Goal: Find specific page/section

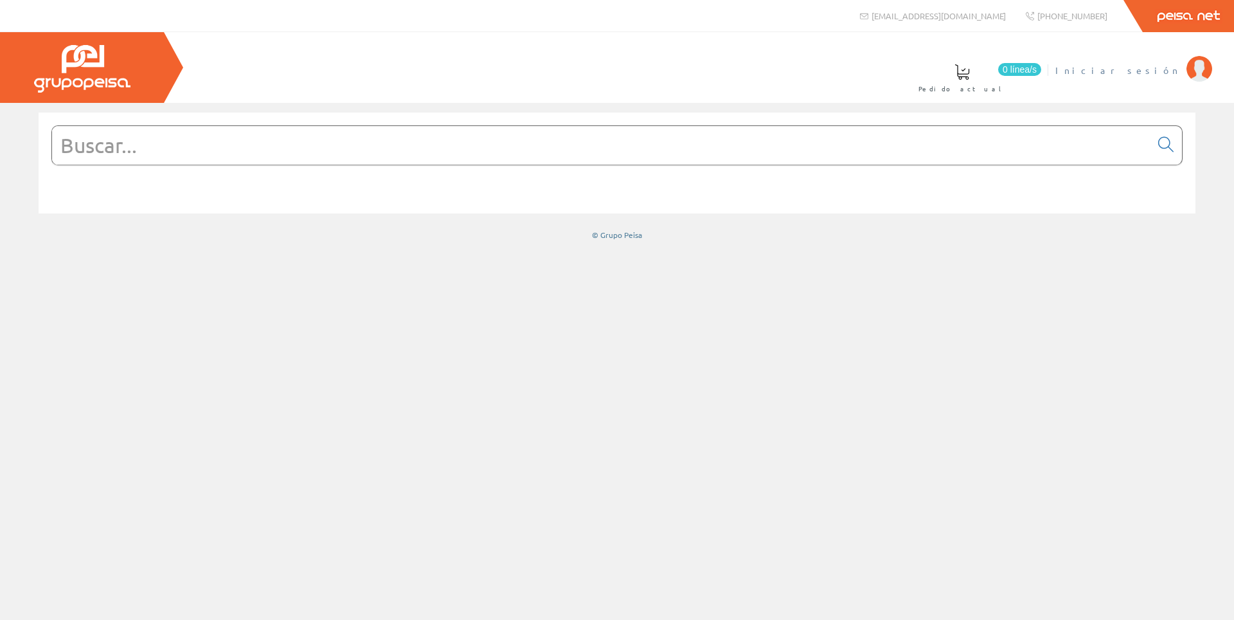
click at [1155, 66] on span "Iniciar sesión" at bounding box center [1117, 70] width 125 height 13
paste input "DX43425"
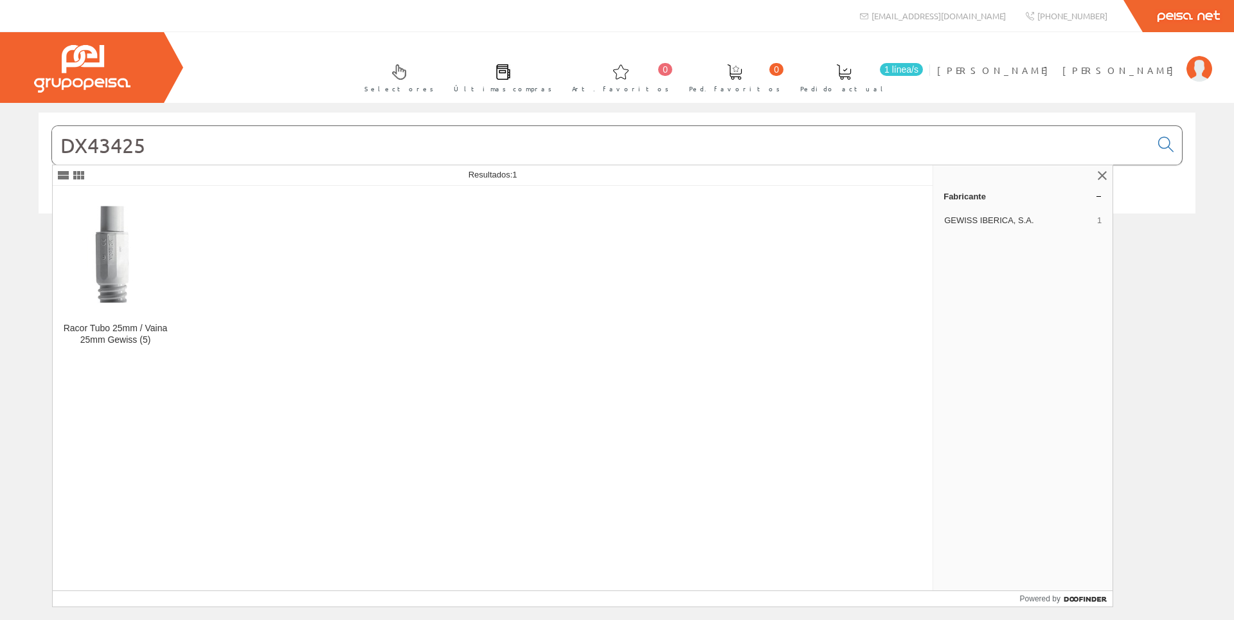
type input "DX43425"
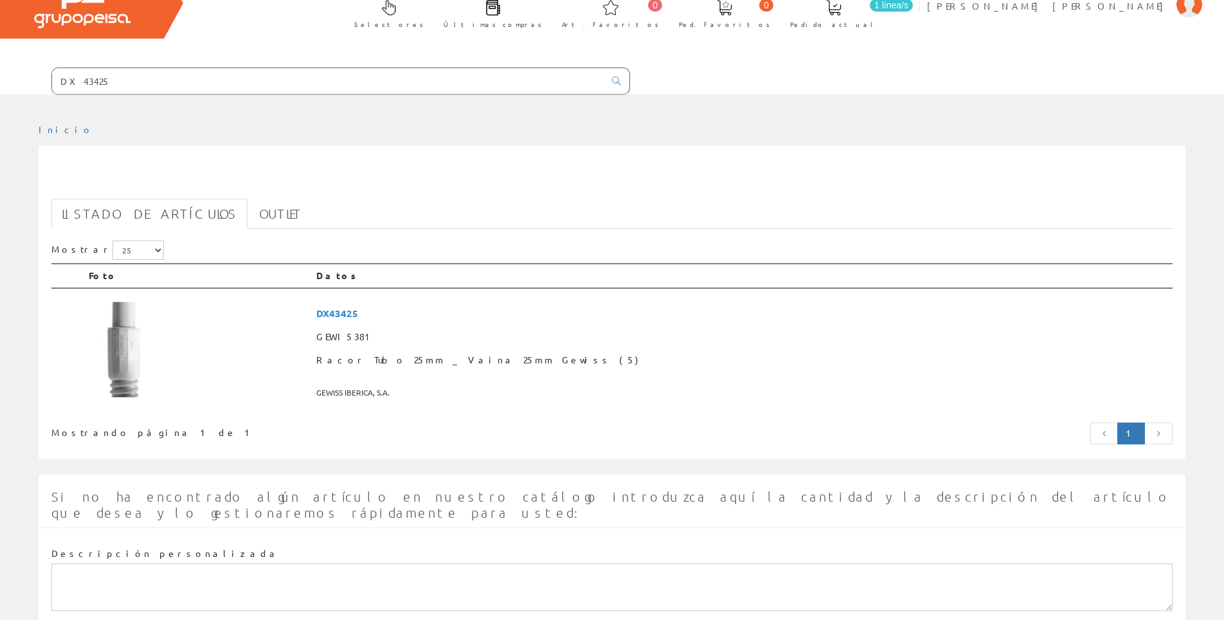
scroll to position [129, 0]
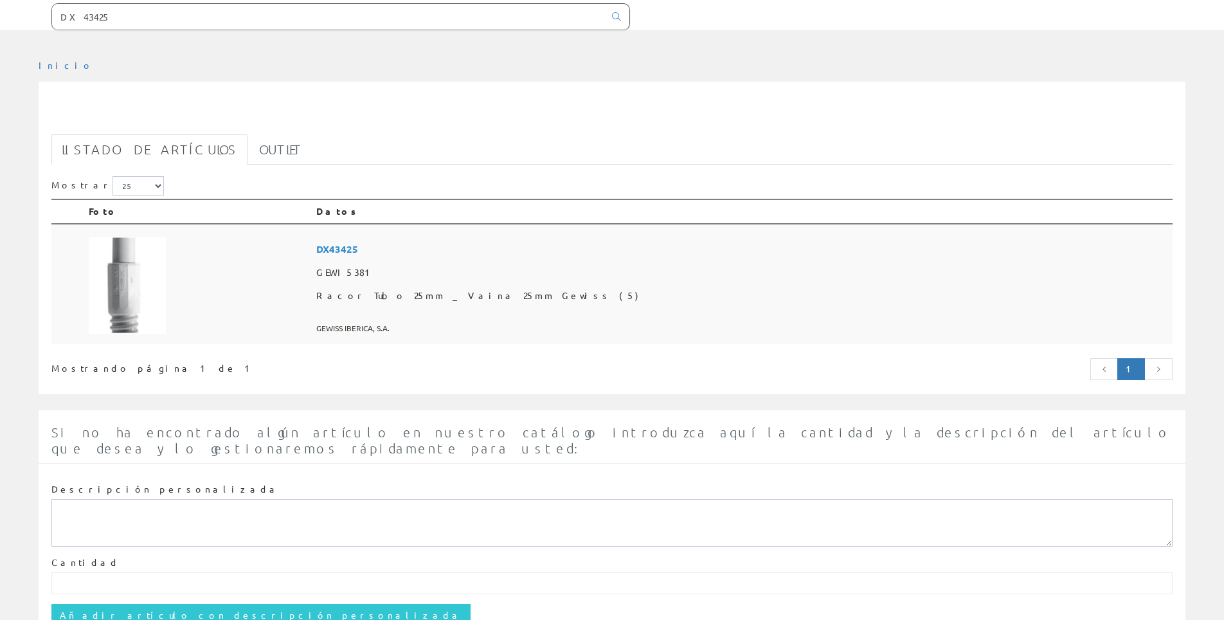
click at [455, 249] on span "DX43425" at bounding box center [741, 249] width 851 height 24
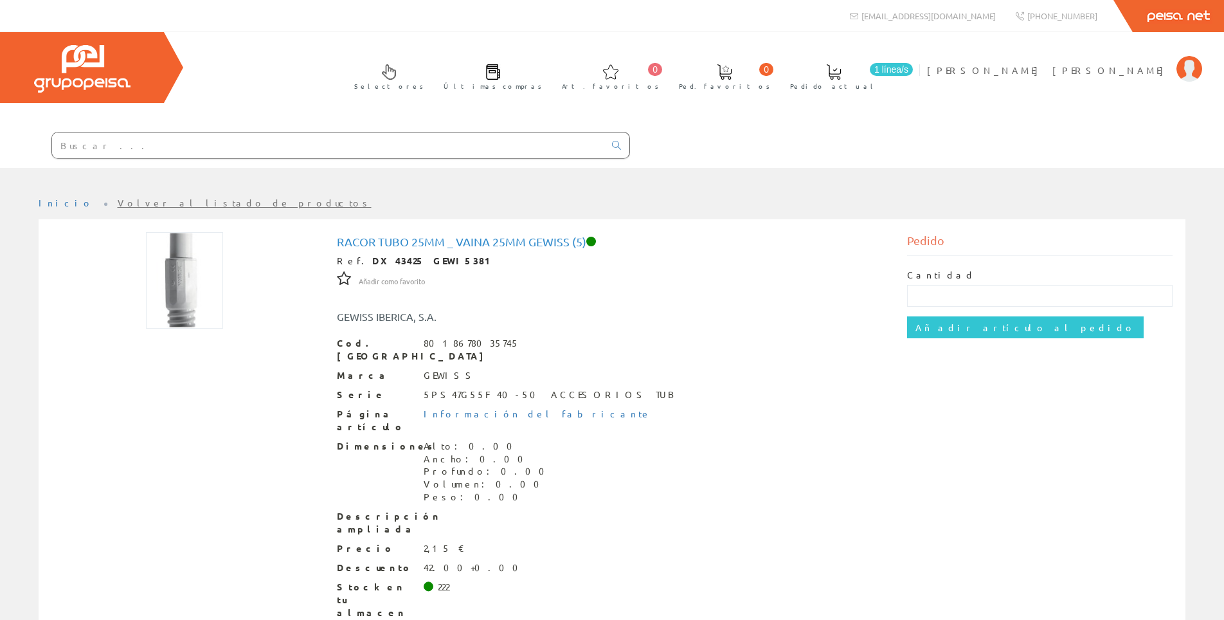
paste input "DX40125"
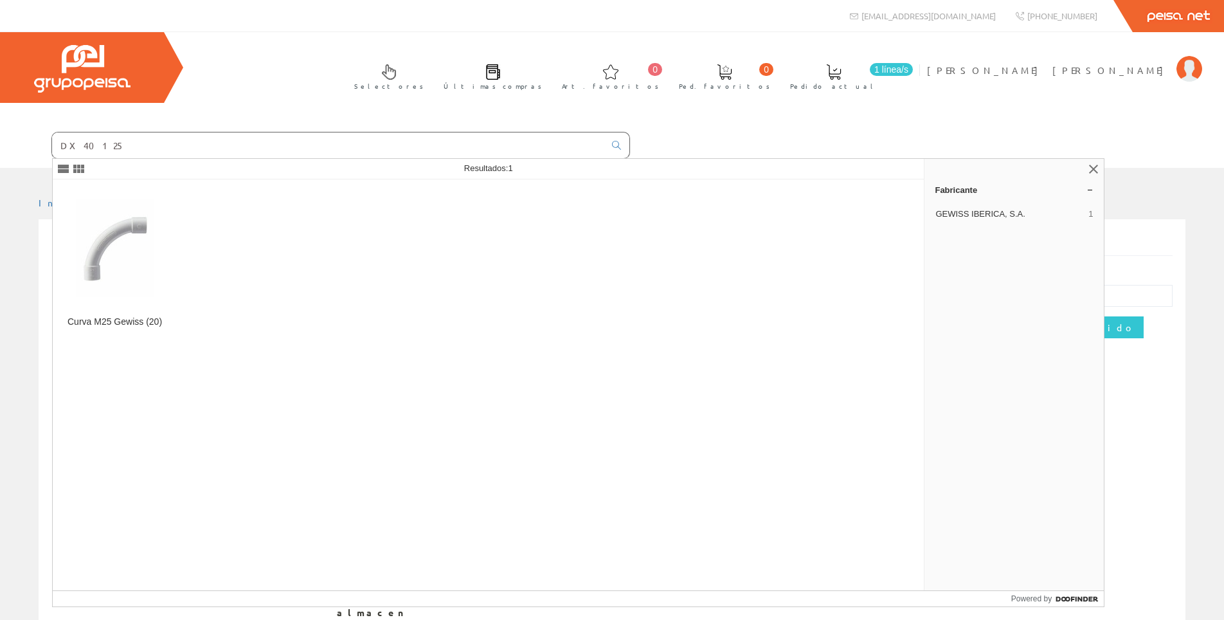
type input "DX40125"
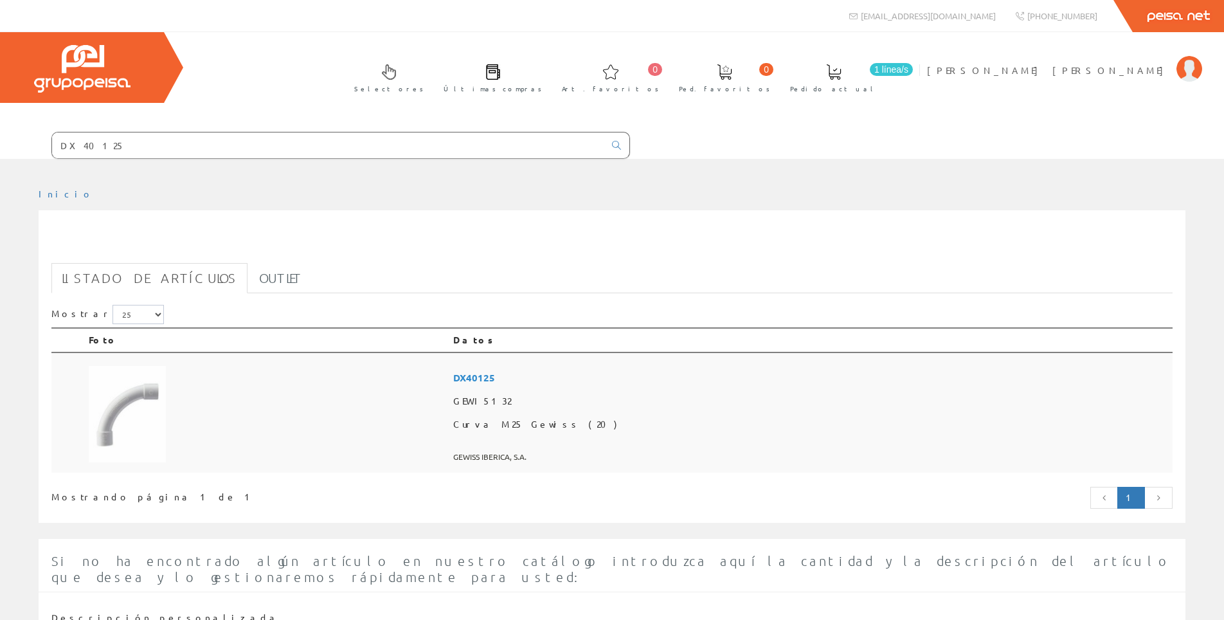
click at [98, 416] on img at bounding box center [127, 414] width 77 height 96
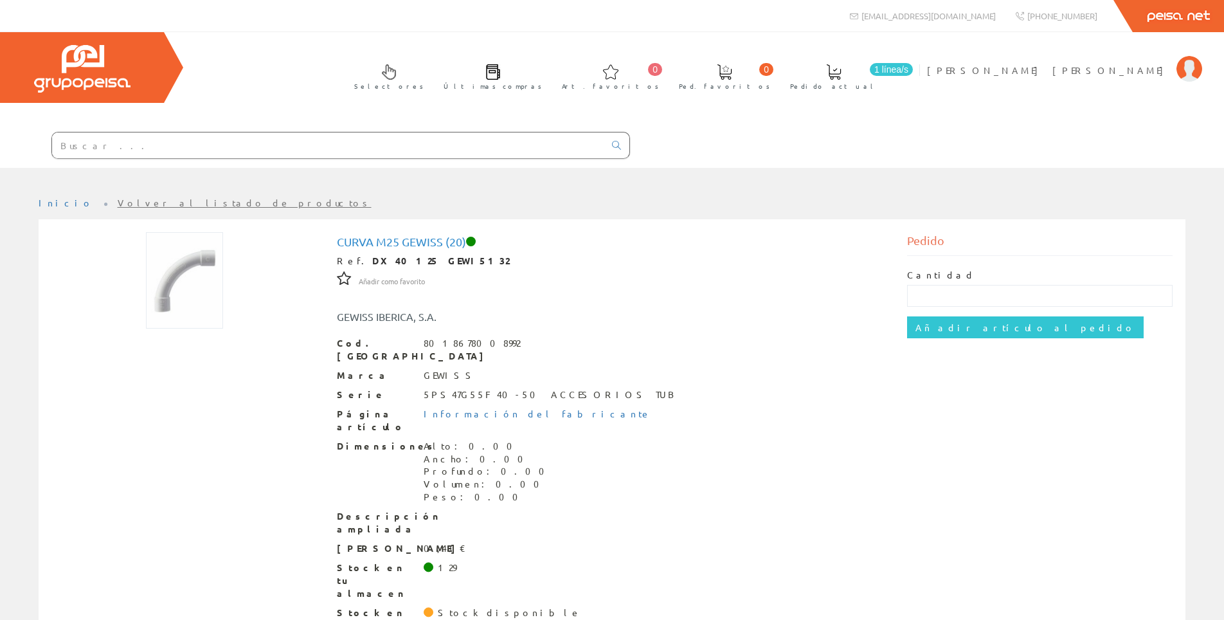
scroll to position [15, 0]
